Goal: Information Seeking & Learning: Compare options

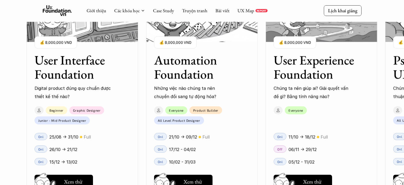
scroll to position [716, 0]
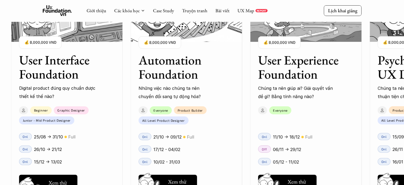
click at [63, 180] on h5 "Xem thử" at bounding box center [58, 182] width 18 height 7
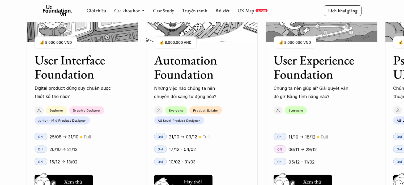
click at [186, 179] on h5 "Xem thử" at bounding box center [193, 182] width 18 height 7
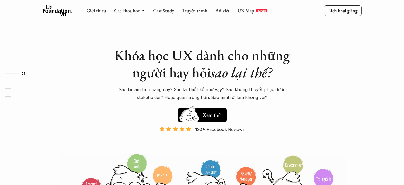
scroll to position [0, 0]
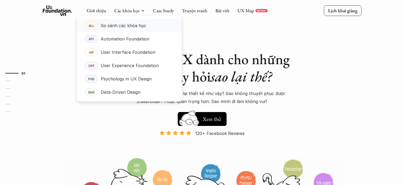
click at [138, 25] on p "So sánh các khóa học" at bounding box center [124, 26] width 46 height 8
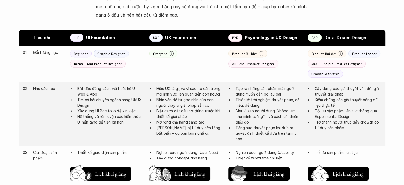
scroll to position [266, 0]
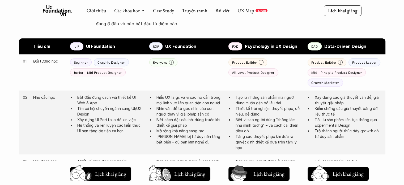
drag, startPoint x: 80, startPoint y: 95, endPoint x: 135, endPoint y: 113, distance: 57.5
click at [135, 113] on ul "Bắt đầu đúng cách với thiết kế UI Web & App Tìm cơ hội chuyển ngành sang UI/UX …" at bounding box center [107, 113] width 74 height 39
click at [135, 113] on p "Tìm cơ hội chuyển ngành sang UI/UX Design" at bounding box center [110, 110] width 67 height 11
drag, startPoint x: 81, startPoint y: 119, endPoint x: 136, endPoint y: 130, distance: 55.9
click at [136, 131] on ul "Bắt đầu đúng cách với thiết kế UI Web & App Tìm cơ hội chuyển ngành sang UI/UX …" at bounding box center [107, 113] width 74 height 39
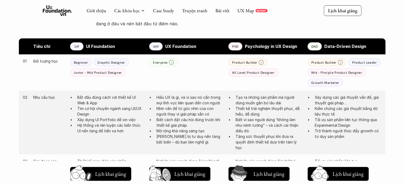
click at [136, 130] on p "Hệ thống và rèn luyện các kiến thức UI nền tảng để tiến xa hơn" at bounding box center [110, 127] width 67 height 11
drag, startPoint x: 76, startPoint y: 124, endPoint x: 127, endPoint y: 130, distance: 51.9
click at [127, 130] on ul "Bắt đầu đúng cách với thiết kế UI Web & App Tìm cơ hội chuyển ngành sang UI/UX …" at bounding box center [107, 113] width 74 height 39
click at [127, 130] on p "Hệ thống và rèn luyện các kiến thức UI nền tảng để tiến xa hơn" at bounding box center [110, 127] width 67 height 11
drag, startPoint x: 159, startPoint y: 96, endPoint x: 216, endPoint y: 107, distance: 57.3
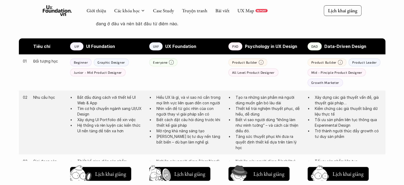
click at [216, 107] on ul "Hiểu UX là gì, và vì sao nó cần trong mọi lĩnh vực liên quan đến con người Nhìn…" at bounding box center [186, 119] width 74 height 50
click at [216, 107] on p "Nhìn vấn đề từ góc nhìn của con người thay vì giải pháp sẵn có" at bounding box center [190, 110] width 67 height 11
drag, startPoint x: 155, startPoint y: 120, endPoint x: 193, endPoint y: 125, distance: 37.4
click at [193, 125] on ul "Hiểu UX là gì, và vì sao nó cần trong mọi lĩnh vực liên quan đến con người Nhìn…" at bounding box center [186, 119] width 74 height 50
click at [193, 125] on p "Biết cách đặt câu hỏi đúng trước khi thiết kế giải pháp" at bounding box center [190, 122] width 67 height 11
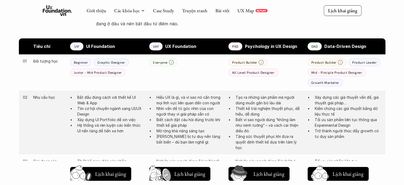
drag, startPoint x: 158, startPoint y: 131, endPoint x: 206, endPoint y: 141, distance: 49.4
click at [206, 141] on ul "Hiểu UX là gì, và vì sao nó cần trong mọi lĩnh vực liên quan đến con người Nhìn…" at bounding box center [186, 119] width 74 height 50
click at [206, 141] on p "[PERSON_NAME] bị tư duy nền tảng bất biến – dù bạn làm nghề gì." at bounding box center [190, 138] width 67 height 11
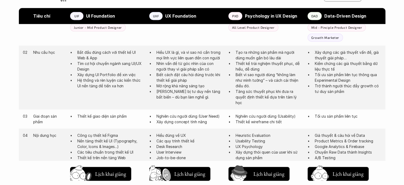
scroll to position [319, 0]
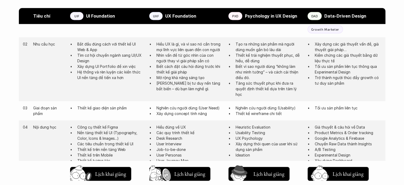
drag, startPoint x: 156, startPoint y: 109, endPoint x: 210, endPoint y: 114, distance: 53.9
click at [210, 114] on ul "Nghiên cứu người dùng (User Need) Xây dựng concept tính năng" at bounding box center [186, 110] width 74 height 11
click at [210, 114] on p "Xây dựng concept tính năng" at bounding box center [190, 114] width 67 height 6
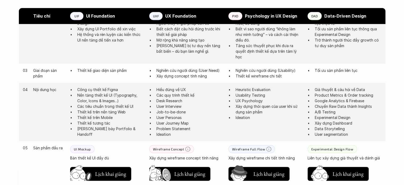
scroll to position [372, 0]
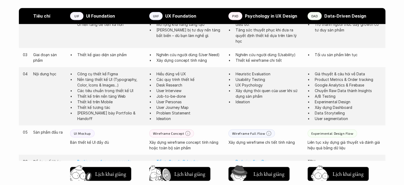
drag, startPoint x: 318, startPoint y: 75, endPoint x: 344, endPoint y: 97, distance: 34.9
click at [344, 97] on ul "Giả thuyết & câu hỏi về Data Product Metrics & Order tracking Google Analytics …" at bounding box center [345, 96] width 74 height 50
click at [344, 97] on p "A/B Testing" at bounding box center [348, 96] width 67 height 6
drag, startPoint x: 351, startPoint y: 115, endPoint x: 319, endPoint y: 104, distance: 33.2
click at [319, 104] on ul "Giả thuyết & câu hỏi về Data Product Metrics & Order tracking Google Analytics …" at bounding box center [345, 96] width 74 height 50
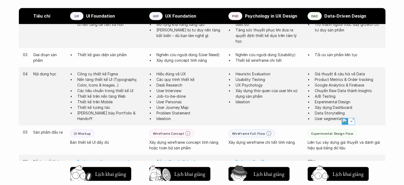
click at [337, 106] on p "Xây dựng Dashboard" at bounding box center [348, 107] width 67 height 6
drag, startPoint x: 354, startPoint y: 118, endPoint x: 314, endPoint y: 73, distance: 60.8
click at [314, 73] on ul "Giả thuyết & câu hỏi về Data Product Metrics & Order tracking Google Analytics …" at bounding box center [345, 96] width 74 height 50
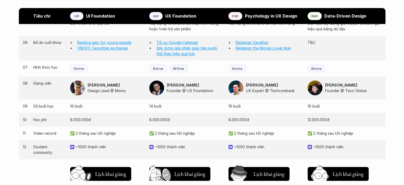
scroll to position [531, 0]
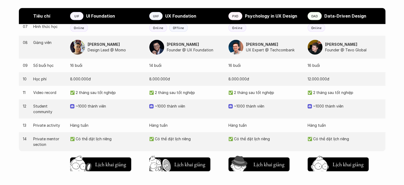
drag, startPoint x: 67, startPoint y: 65, endPoint x: 89, endPoint y: 70, distance: 22.3
click at [89, 70] on div "09 Số buổi học 16 buổi 14 buổi 16 buổi 16 buổi" at bounding box center [202, 65] width 367 height 14
click at [120, 103] on p "~1000 thành viên" at bounding box center [110, 106] width 68 height 6
drag, startPoint x: 63, startPoint y: 94, endPoint x: 125, endPoint y: 93, distance: 62.7
click at [125, 93] on div "11 Video record ✅ 2 tháng sau tốt nghiệp ✅ 2 tháng sau tốt nghiệp ✅ 2 tháng sau…" at bounding box center [202, 93] width 367 height 14
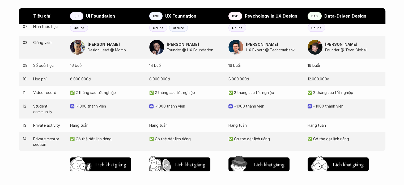
drag, startPoint x: 355, startPoint y: 92, endPoint x: 24, endPoint y: 91, distance: 331.1
click at [24, 92] on div "11 Video record ✅ 2 tháng sau tốt nghiệp ✅ 2 tháng sau tốt nghiệp ✅ 2 tháng sau…" at bounding box center [202, 93] width 367 height 14
click at [91, 108] on p "~1000 thành viên" at bounding box center [110, 106] width 68 height 6
drag, startPoint x: 37, startPoint y: 105, endPoint x: 317, endPoint y: 132, distance: 281.2
click at [366, 104] on div "12 Student community ~1000 thành viên ~1000 thành viên ~1000 thành viên ~1000 t…" at bounding box center [202, 108] width 367 height 19
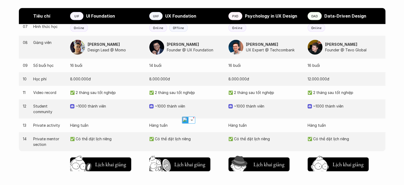
click at [329, 121] on div "13 Private activity Hàng tuần Hàng tuần Hàng tuần Hàng tuần" at bounding box center [202, 125] width 367 height 14
drag, startPoint x: 336, startPoint y: 124, endPoint x: 31, endPoint y: 126, distance: 305.1
click at [31, 126] on div "13 Private activity Hàng tuần Hàng tuần Hàng tuần Hàng tuần" at bounding box center [202, 125] width 367 height 14
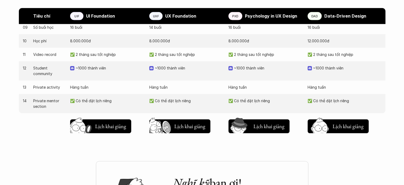
scroll to position [585, 0]
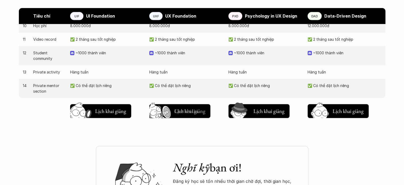
click at [169, 73] on p "Hàng tuần" at bounding box center [186, 72] width 74 height 6
drag, startPoint x: 29, startPoint y: 83, endPoint x: 377, endPoint y: 91, distance: 348.2
click at [377, 91] on div "14 Private mentor section ✅ Có thể đặt lịch riêng ✅ Có thể đặt lịch riêng ✅ Có …" at bounding box center [202, 88] width 367 height 19
click at [375, 87] on p "✅ Có thể đặt lịch riêng" at bounding box center [345, 86] width 74 height 6
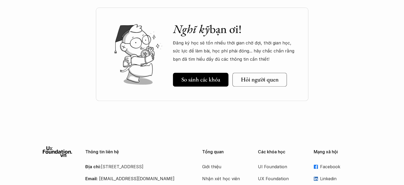
scroll to position [744, 0]
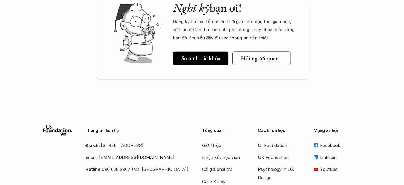
click at [257, 55] on h5 "Hỏi người quen" at bounding box center [260, 58] width 38 height 7
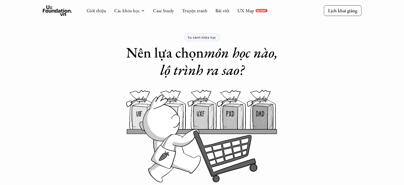
scroll to position [0, 0]
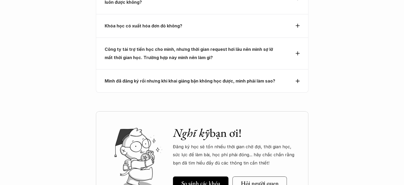
scroll to position [1860, 0]
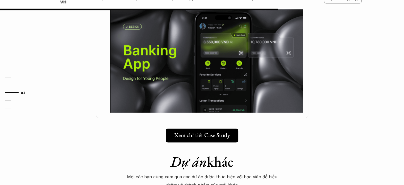
scroll to position [425, 0]
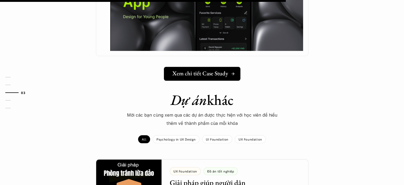
click at [282, 91] on h1 "Dự án khác" at bounding box center [202, 99] width 186 height 17
